Goal: Task Accomplishment & Management: Manage account settings

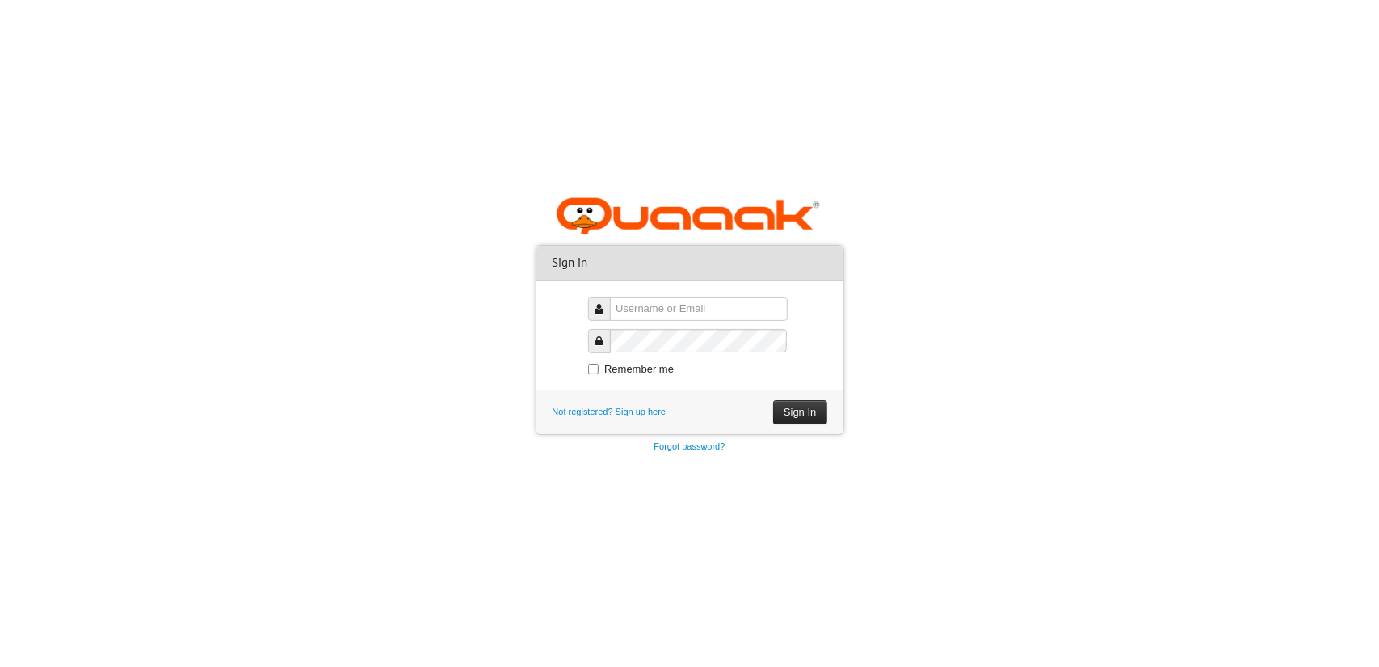
type input "pavithran03"
click at [806, 400] on button "Sign In" at bounding box center [799, 412] width 53 height 24
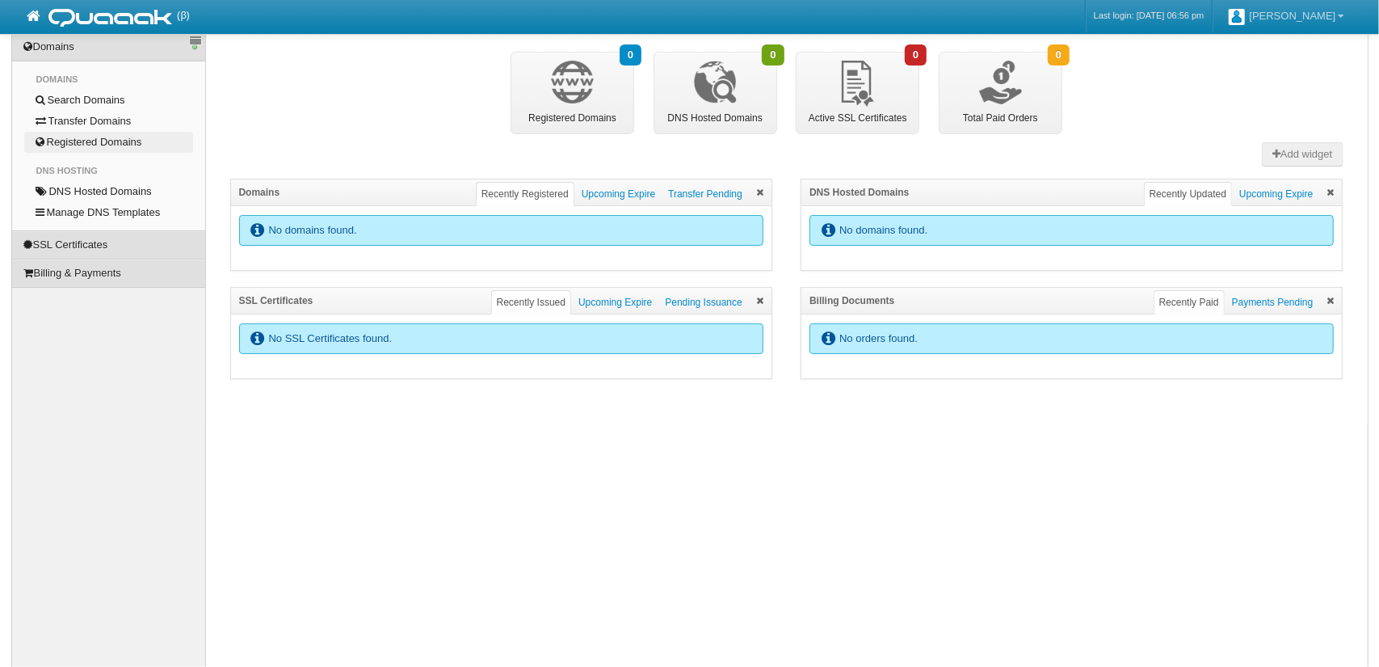
click at [71, 143] on link "Registered Domains" at bounding box center [108, 142] width 169 height 21
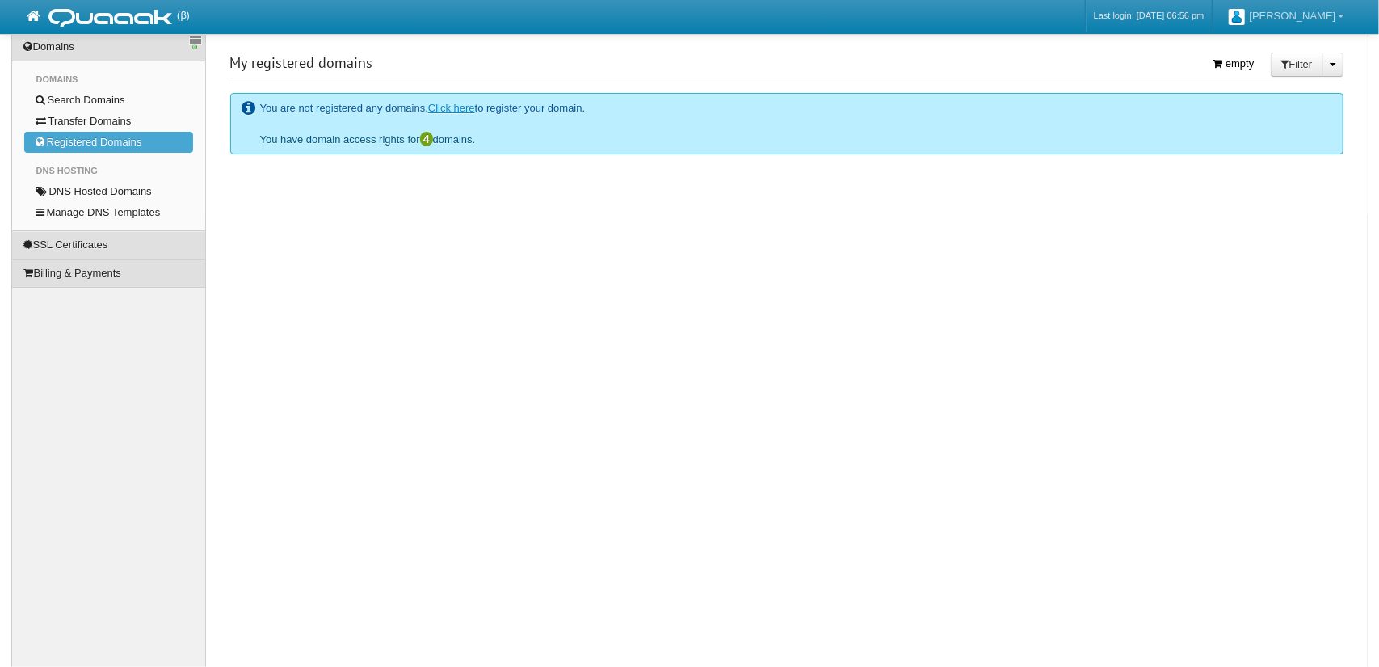
click at [329, 135] on link "You have domain access rights for 4 domains." at bounding box center [368, 139] width 216 height 12
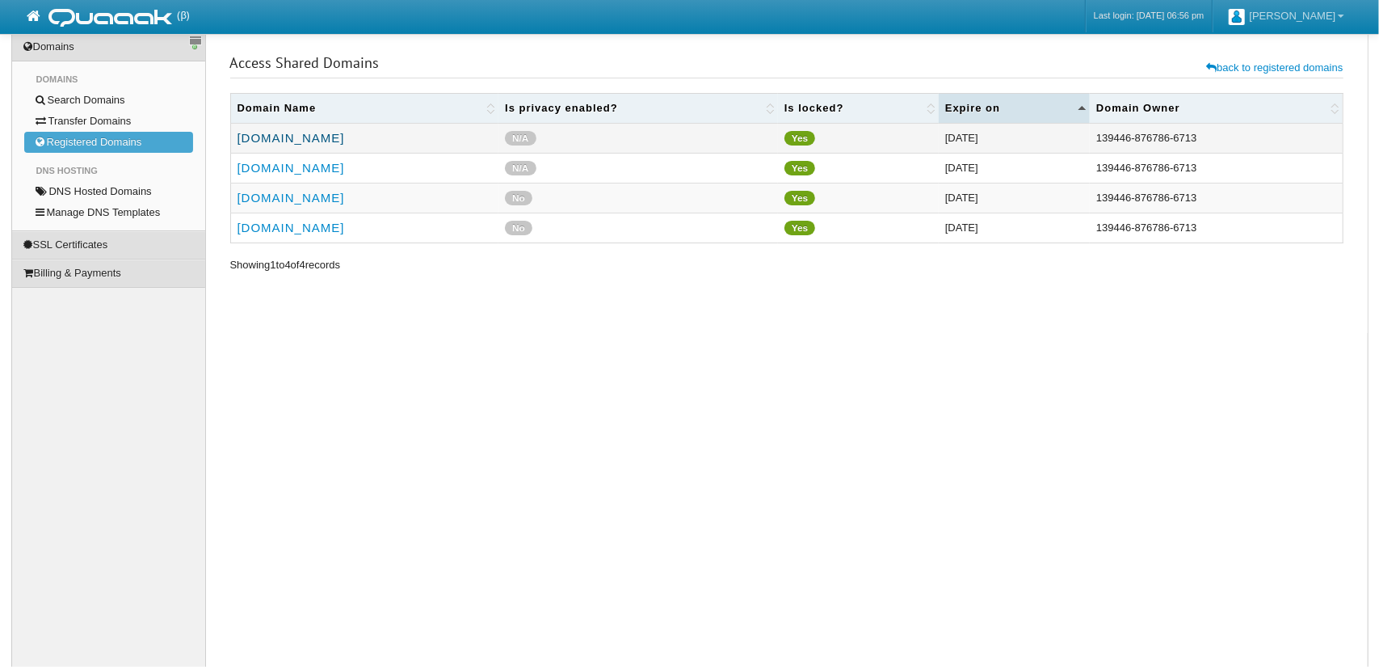
click at [257, 138] on link "placer.in" at bounding box center [291, 138] width 107 height 14
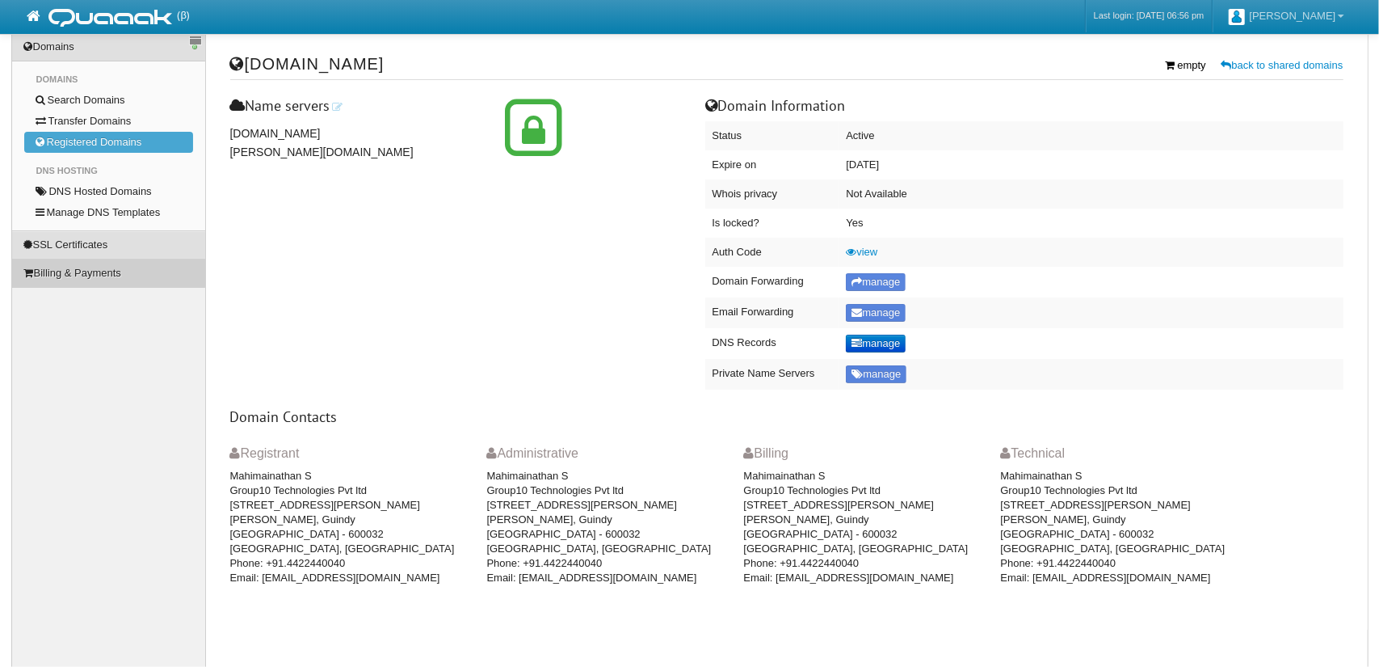
click at [142, 267] on link "Billing & Payments" at bounding box center [108, 272] width 193 height 27
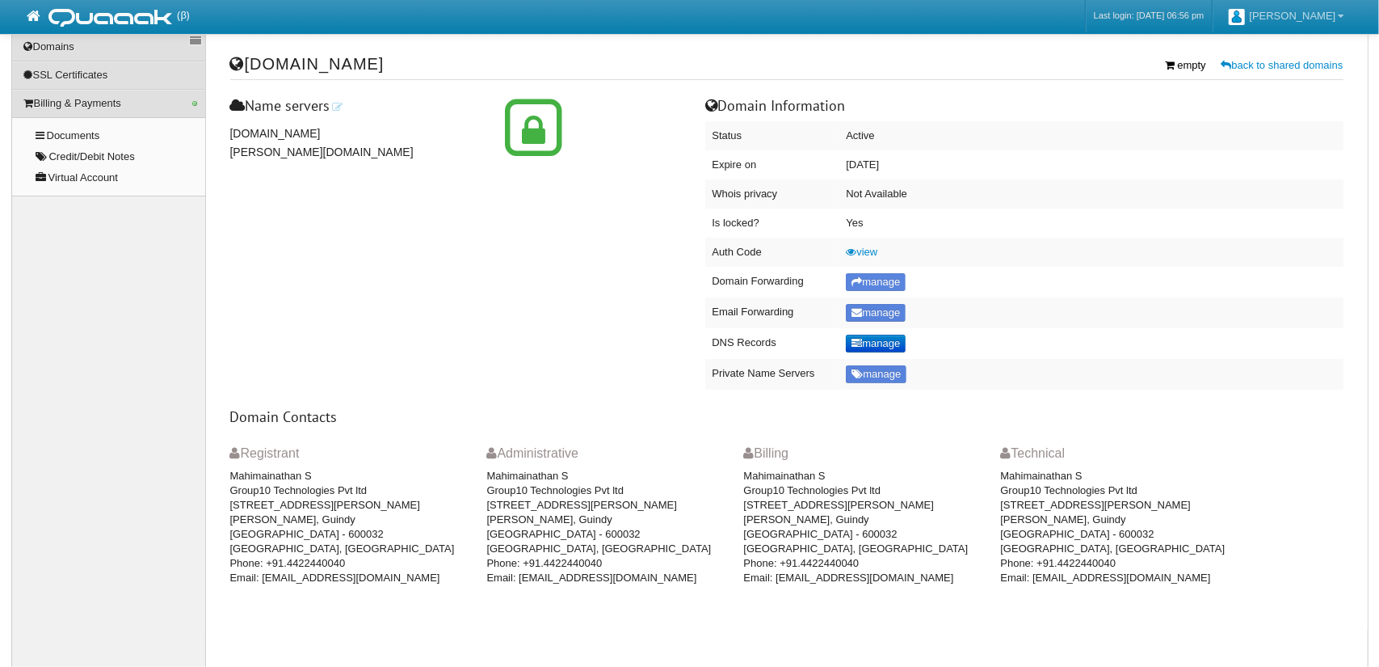
click at [133, 251] on div "Domains Domains Search Domains Transfer Domains Registered Domains DNS Hosting …" at bounding box center [109, 349] width 194 height 634
